Goal: Task Accomplishment & Management: Use online tool/utility

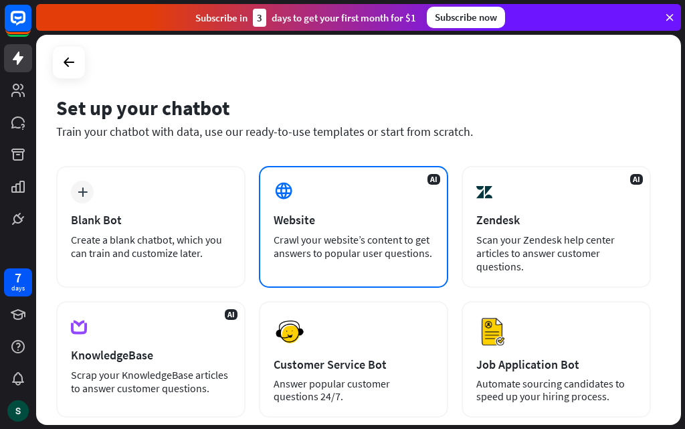
click at [383, 213] on div "Website" at bounding box center [354, 219] width 160 height 15
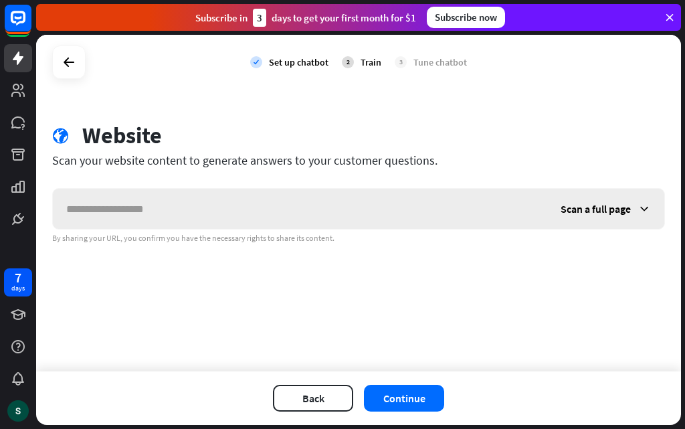
click at [187, 218] on input "text" at bounding box center [300, 209] width 494 height 40
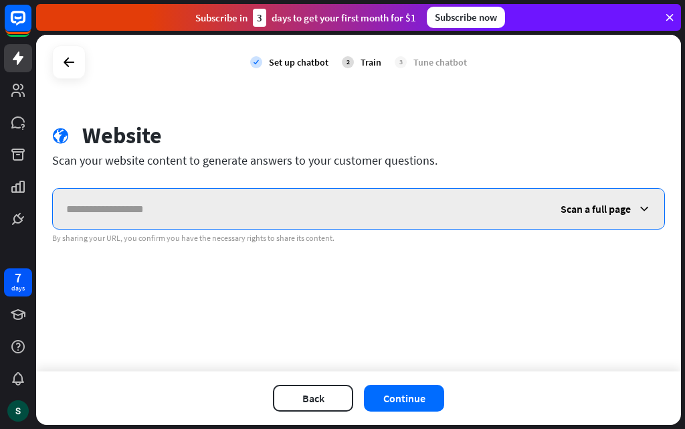
paste input "**********"
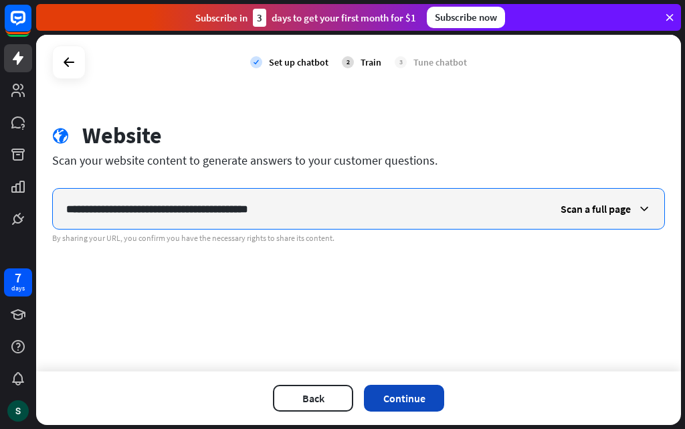
type input "**********"
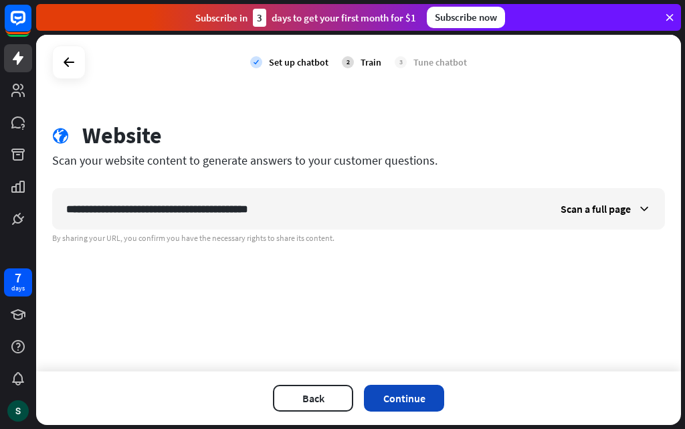
click at [416, 403] on button "Continue" at bounding box center [404, 398] width 80 height 27
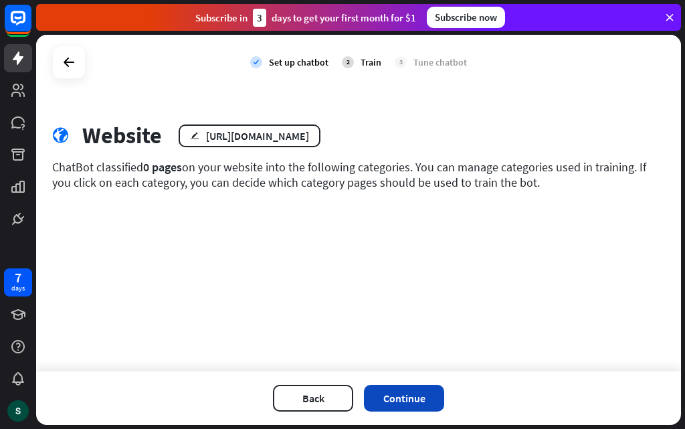
click at [419, 395] on button "Continue" at bounding box center [404, 398] width 80 height 27
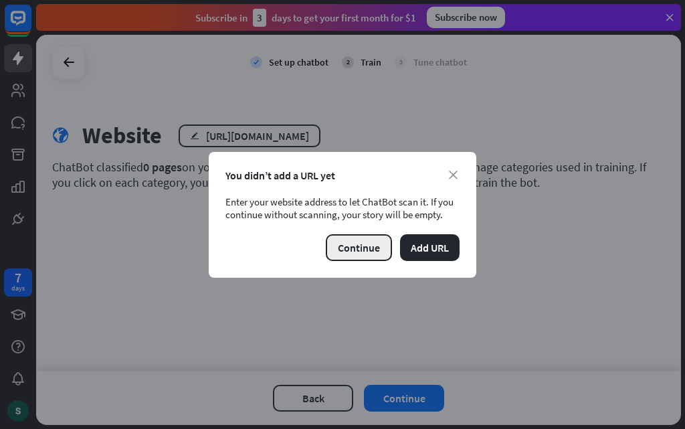
click at [349, 250] on button "Continue" at bounding box center [359, 247] width 66 height 27
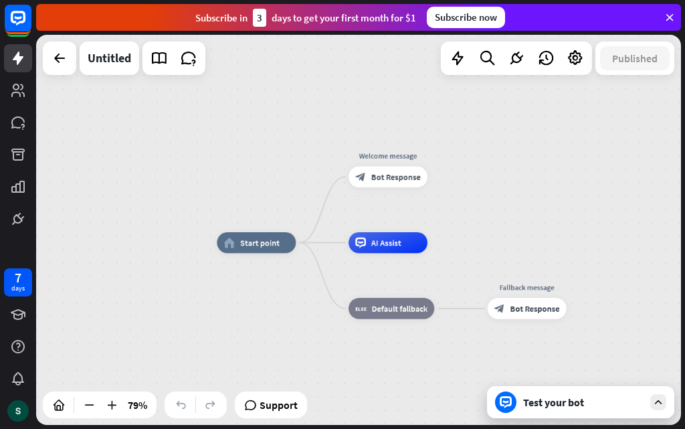
click at [617, 403] on div "Test your bot" at bounding box center [583, 401] width 120 height 13
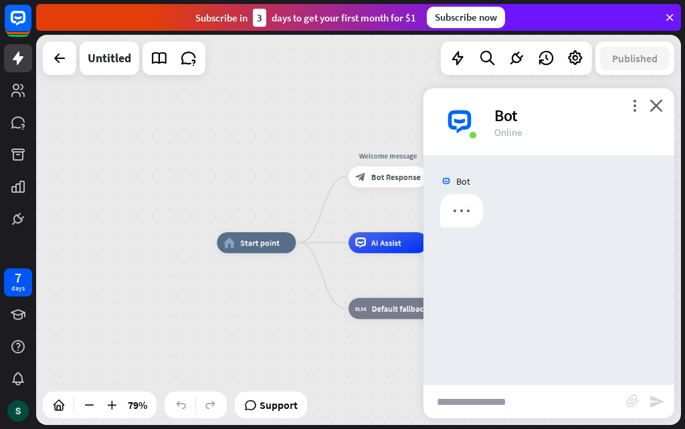
click at [489, 403] on input "text" at bounding box center [524, 401] width 203 height 33
type input "**"
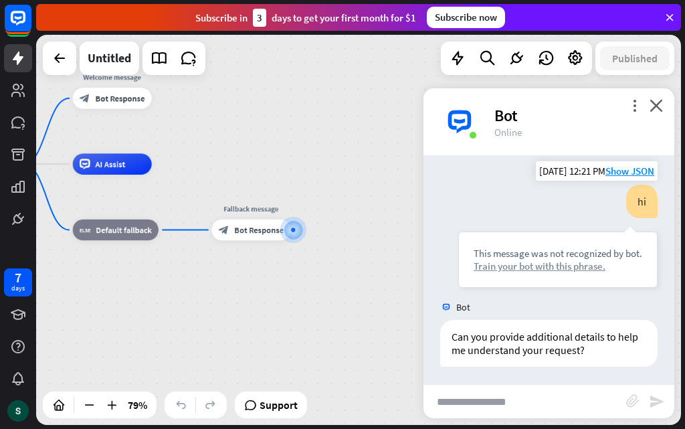
scroll to position [104, 0]
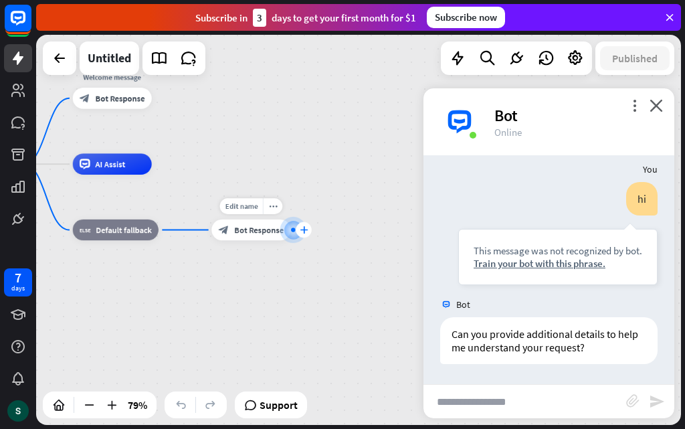
click at [308, 231] on div "plus" at bounding box center [304, 230] width 16 height 16
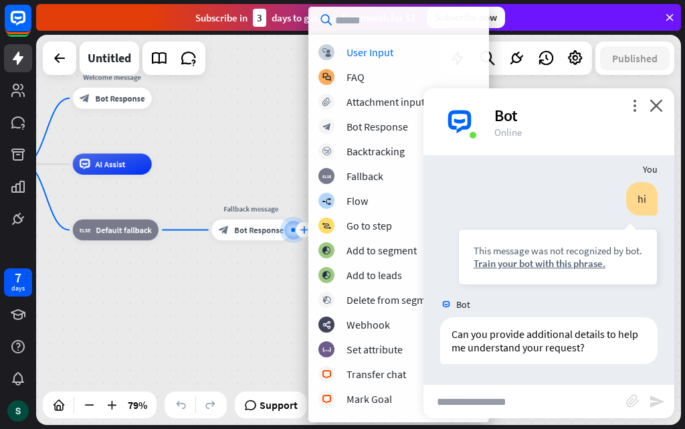
click at [308, 231] on div "block_user_input User Input block_faq FAQ block_attachment Attachment input blo…" at bounding box center [398, 228] width 181 height 368
click at [659, 108] on icon "close" at bounding box center [656, 105] width 13 height 13
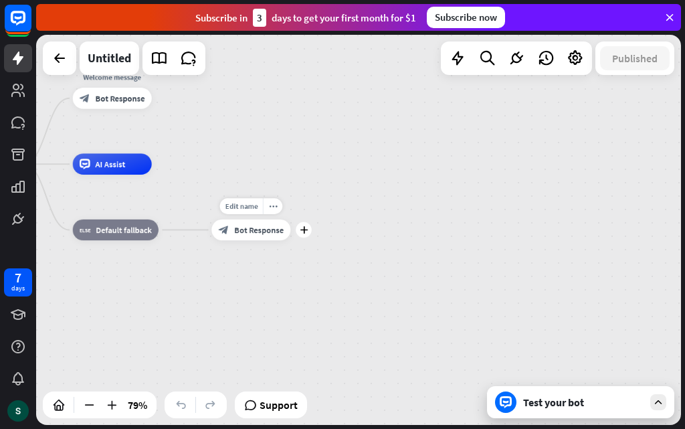
click at [266, 229] on span "Bot Response" at bounding box center [259, 230] width 50 height 11
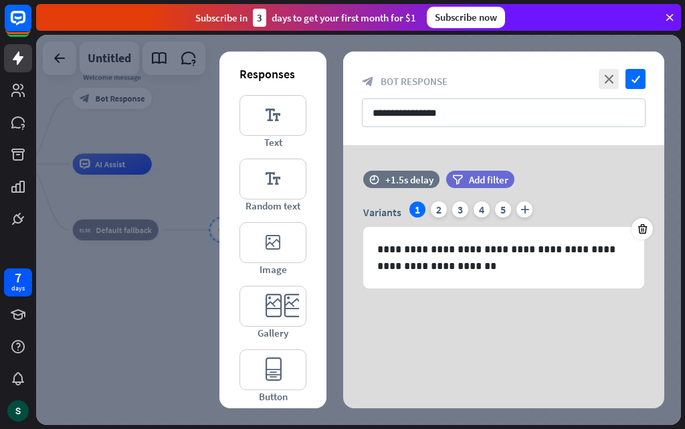
click at [180, 236] on div at bounding box center [358, 230] width 645 height 390
